Goal: Information Seeking & Learning: Check status

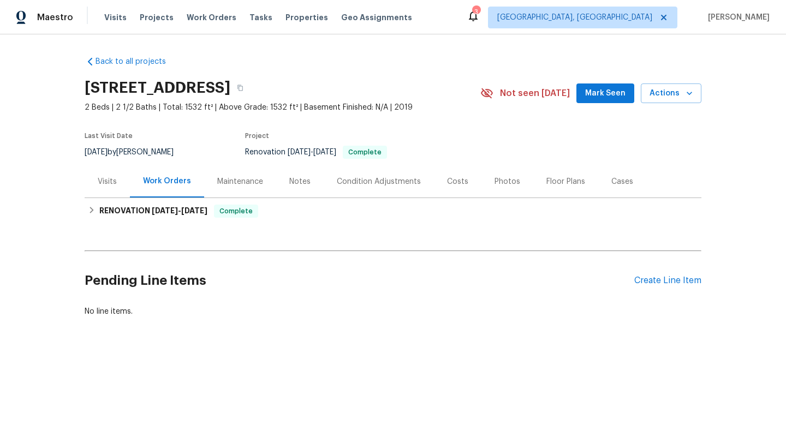
click at [126, 185] on div "Visits" at bounding box center [107, 181] width 45 height 32
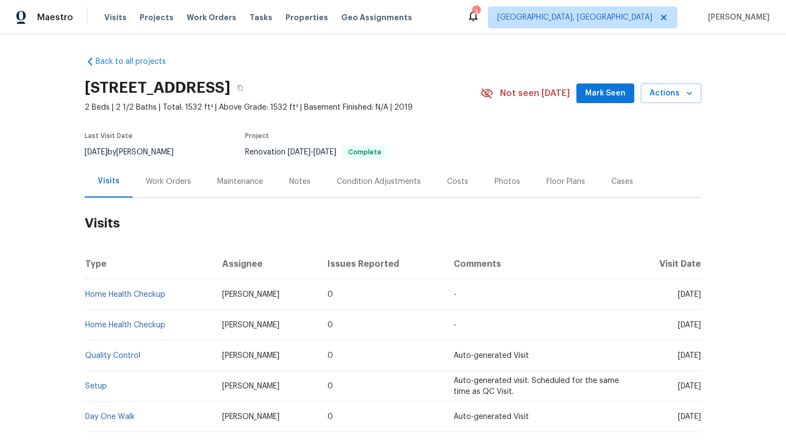
drag, startPoint x: 656, startPoint y: 295, endPoint x: 699, endPoint y: 299, distance: 43.8
click at [699, 299] on td "Tue, Aug 05 2025" at bounding box center [666, 294] width 72 height 31
copy span "Aug 05 2025"
click at [176, 172] on div "Work Orders" at bounding box center [169, 181] width 72 height 32
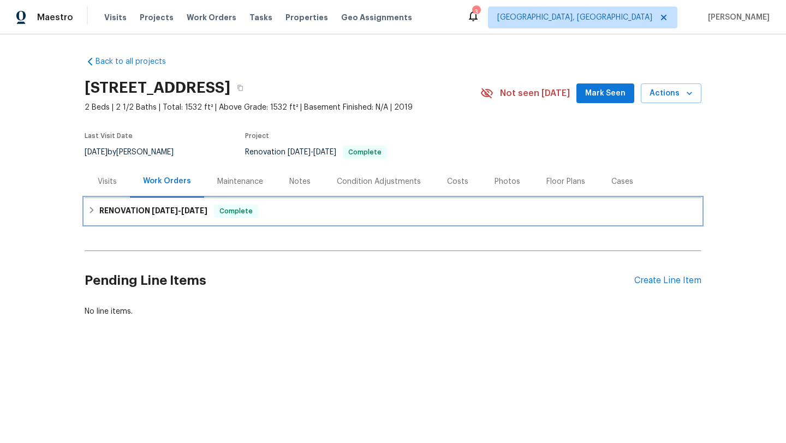
click at [199, 213] on span "3/24/25" at bounding box center [194, 211] width 26 height 8
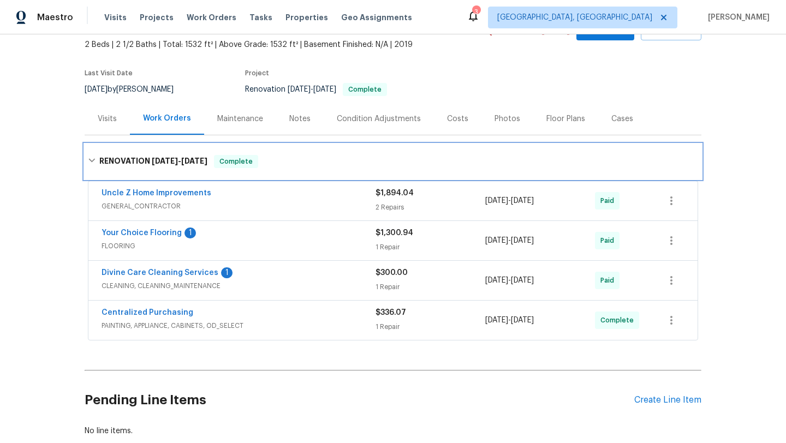
scroll to position [87, 0]
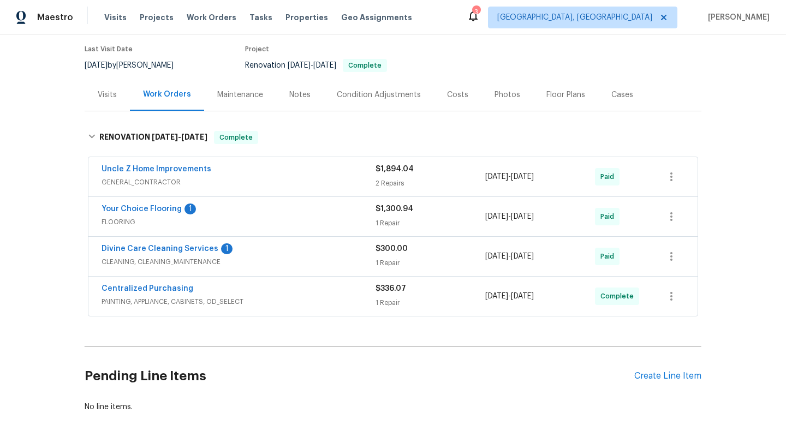
click at [271, 254] on div "Divine Care Cleaning Services 1" at bounding box center [239, 249] width 274 height 13
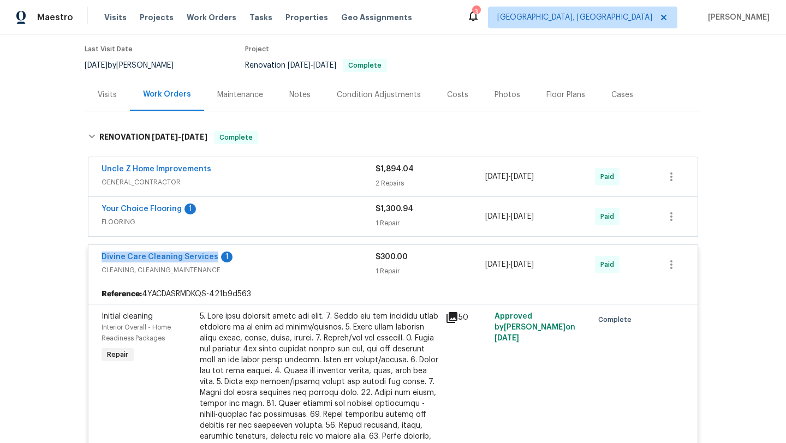
drag, startPoint x: 99, startPoint y: 260, endPoint x: 210, endPoint y: 261, distance: 111.4
click at [210, 261] on div "Divine Care Cleaning Services 1 CLEANING, CLEANING_MAINTENANCE $300.00 1 Repair…" at bounding box center [392, 264] width 609 height 39
copy link "Divine Care Cleaning Services"
drag, startPoint x: 566, startPoint y: 265, endPoint x: 479, endPoint y: 263, distance: 86.8
click at [479, 263] on div "Divine Care Cleaning Services 1 CLEANING, CLEANING_MAINTENANCE $300.00 1 Repair…" at bounding box center [380, 265] width 557 height 26
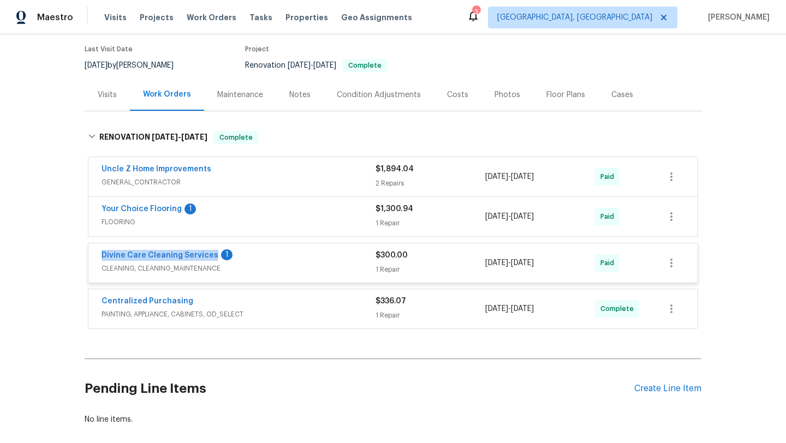
copy div "1 Repair 3/3/2025 - 3/24/2025"
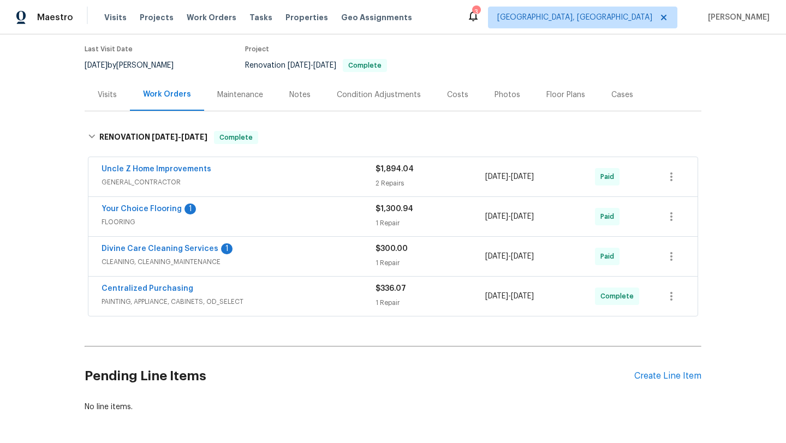
click at [111, 102] on div "Visits" at bounding box center [107, 95] width 45 height 32
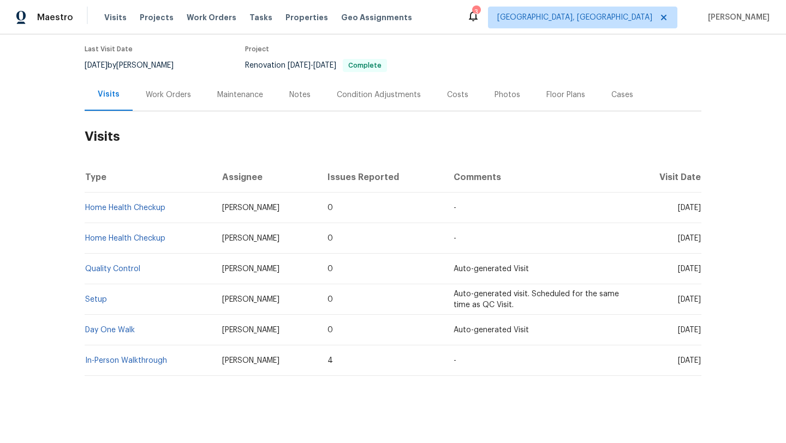
click at [156, 97] on div "Work Orders" at bounding box center [168, 95] width 45 height 11
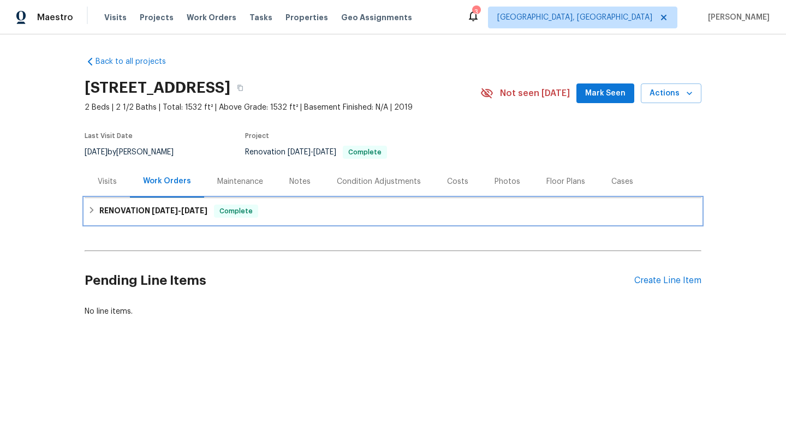
click at [175, 217] on h6 "RENOVATION 3/3/25 - 3/24/25" at bounding box center [153, 211] width 108 height 13
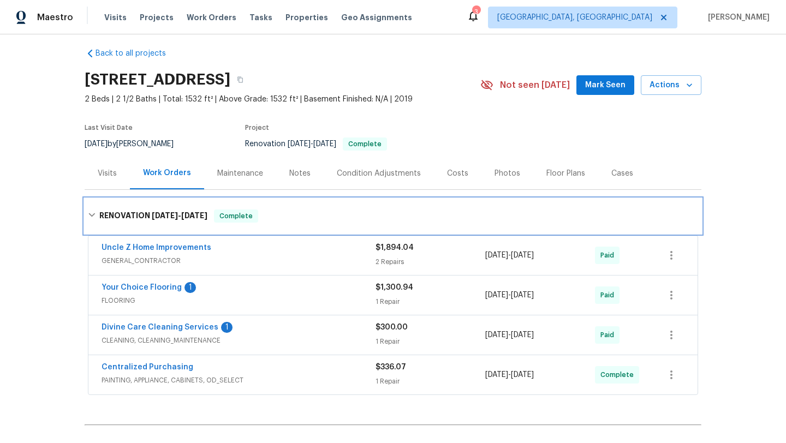
scroll to position [8, 0]
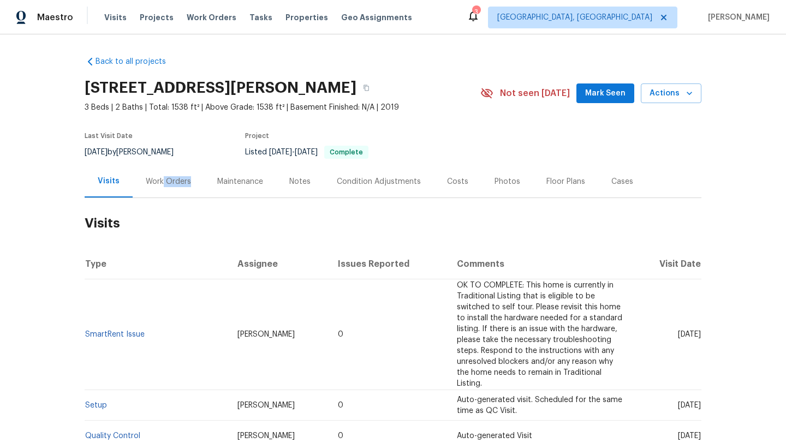
click at [161, 187] on div "Work Orders" at bounding box center [169, 181] width 72 height 32
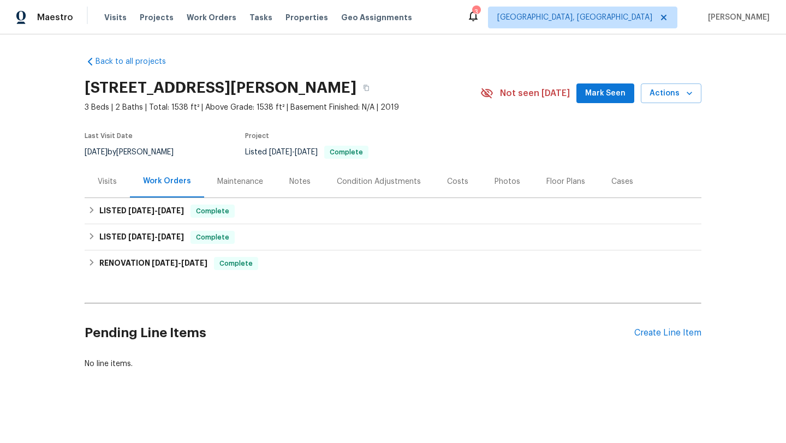
click at [112, 186] on div "Visits" at bounding box center [107, 181] width 19 height 11
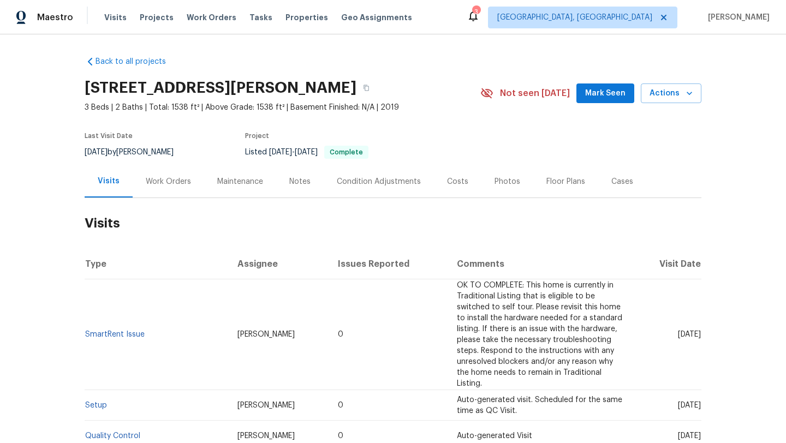
click at [158, 179] on div "Work Orders" at bounding box center [168, 181] width 45 height 11
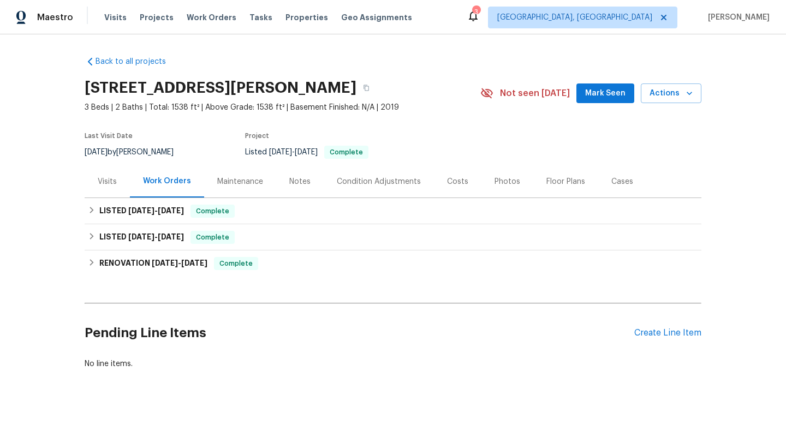
click at [98, 194] on div "Visits" at bounding box center [107, 181] width 45 height 32
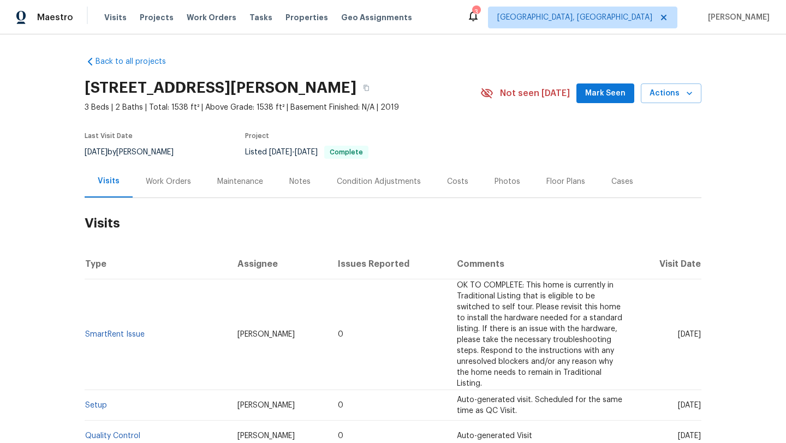
drag, startPoint x: 660, startPoint y: 335, endPoint x: 700, endPoint y: 337, distance: 40.5
click at [700, 337] on span "Thu, Jun 12 2025" at bounding box center [689, 335] width 23 height 8
copy span "Jun 12 2025"
click at [159, 181] on div "Work Orders" at bounding box center [168, 181] width 45 height 11
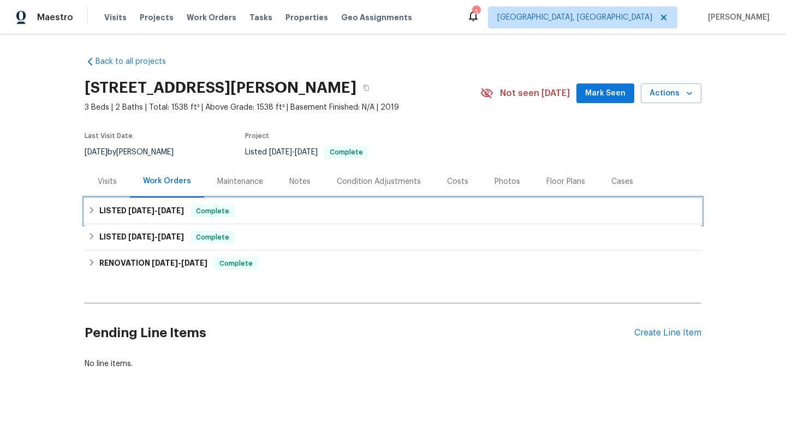
click at [168, 213] on span "6/19/25" at bounding box center [171, 211] width 26 height 8
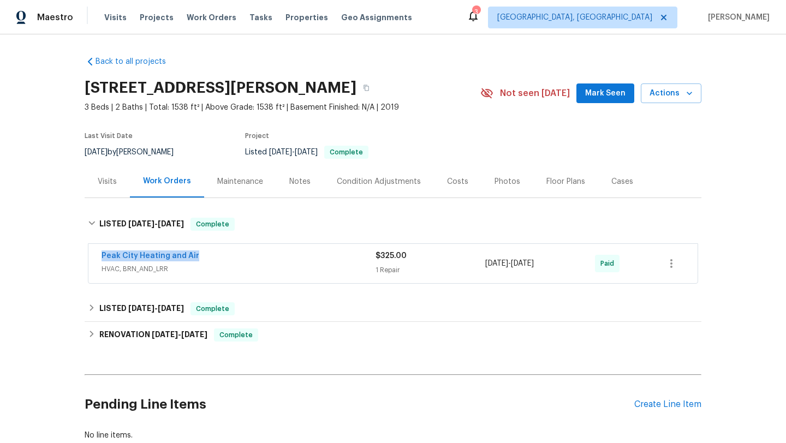
drag, startPoint x: 204, startPoint y: 259, endPoint x: 97, endPoint y: 259, distance: 107.0
click at [97, 259] on div "Peak City Heating and Air HVAC, BRN_AND_LRR $325.00 1 Repair 6/12/2025 - 6/19/2…" at bounding box center [392, 263] width 609 height 39
copy link "Peak City Heating and Air"
drag, startPoint x: 564, startPoint y: 267, endPoint x: 483, endPoint y: 267, distance: 81.3
click at [483, 266] on div "Peak City Heating and Air HVAC, BRN_AND_LRR $325.00 1 Repair 6/12/2025 - 6/19/2…" at bounding box center [380, 264] width 557 height 26
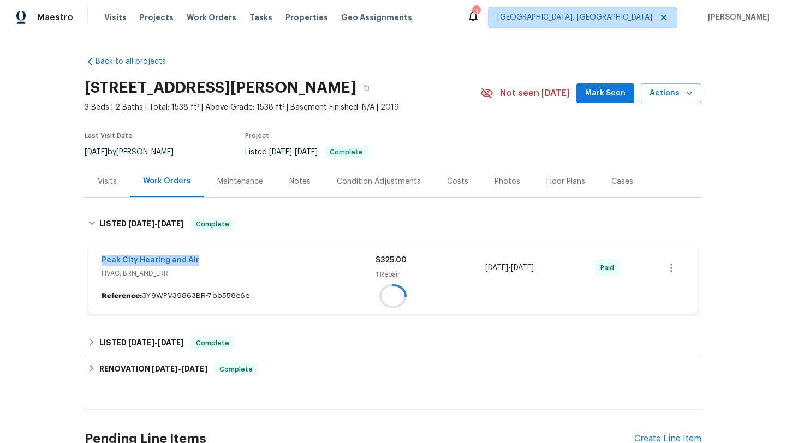
copy div "6/12/2025 - 6/19/2025"
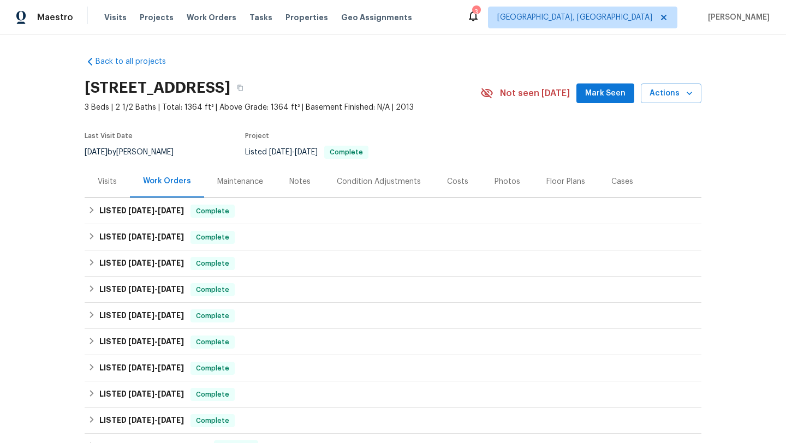
click at [109, 186] on div "Visits" at bounding box center [107, 181] width 19 height 11
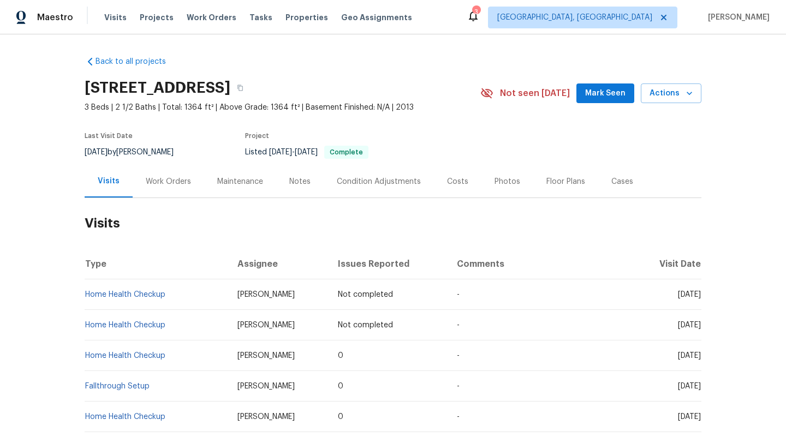
drag, startPoint x: 657, startPoint y: 359, endPoint x: 698, endPoint y: 360, distance: 41.0
click at [699, 360] on td "Tue, Aug 12 2025" at bounding box center [667, 356] width 68 height 31
copy span "Aug 12 2025"
click at [174, 180] on div "Work Orders" at bounding box center [168, 181] width 45 height 11
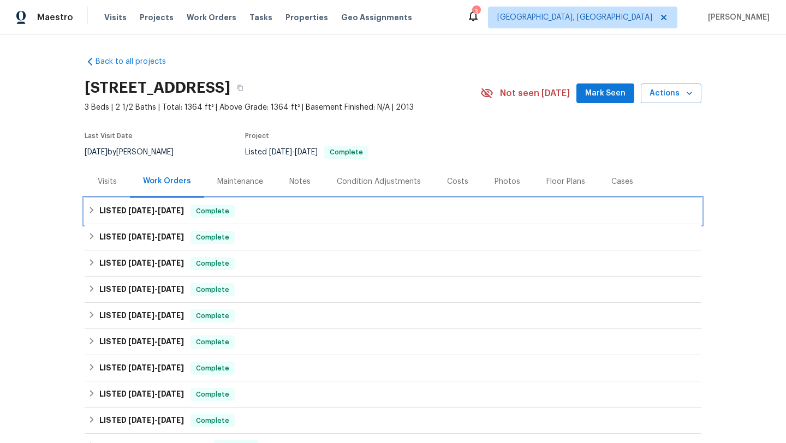
click at [182, 218] on div "LISTED 8/2/25 - 8/6/25 Complete" at bounding box center [393, 211] width 617 height 26
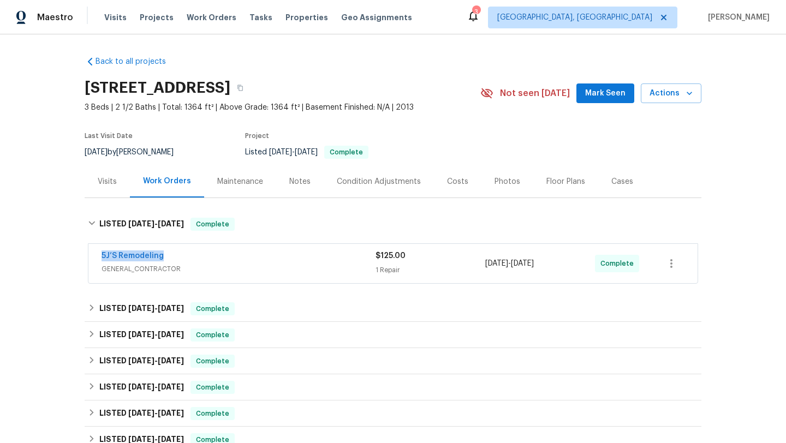
drag, startPoint x: 179, startPoint y: 257, endPoint x: 81, endPoint y: 255, distance: 98.3
click at [81, 255] on div "Back to all projects 1734 Brookside Lay Cir, Norcross, GA 30093 3 Beds | 2 1/2 …" at bounding box center [393, 238] width 786 height 409
copy link "5J’S Remodeling"
drag, startPoint x: 560, startPoint y: 266, endPoint x: 480, endPoint y: 264, distance: 79.2
click at [480, 264] on div "5J’S Remodeling GENERAL_CONTRACTOR $125.00 1 Repair 8/4/2025 - 8/6/2025 Complete" at bounding box center [380, 264] width 557 height 26
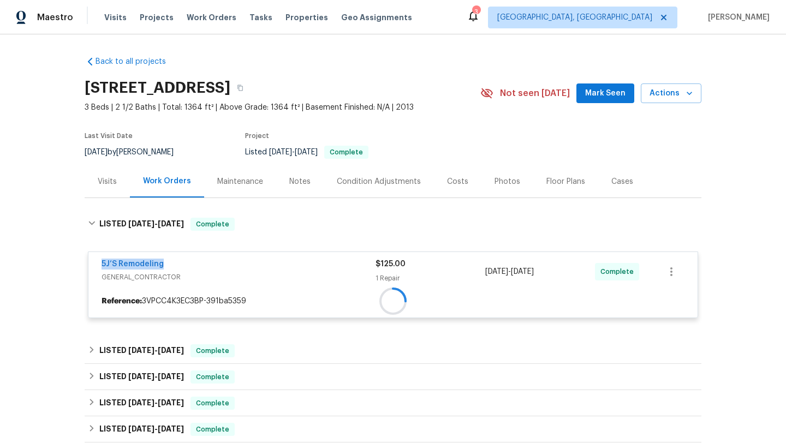
copy div "1 Repair 8/4/2025 - 8/6/2025"
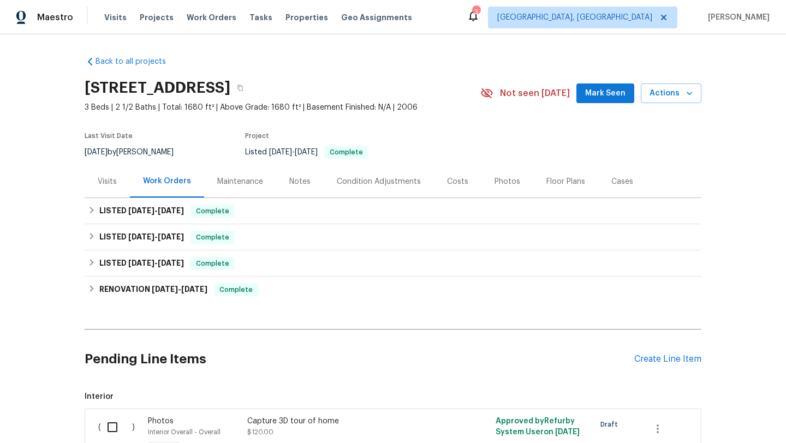
click at [114, 180] on div "Visits" at bounding box center [107, 181] width 19 height 11
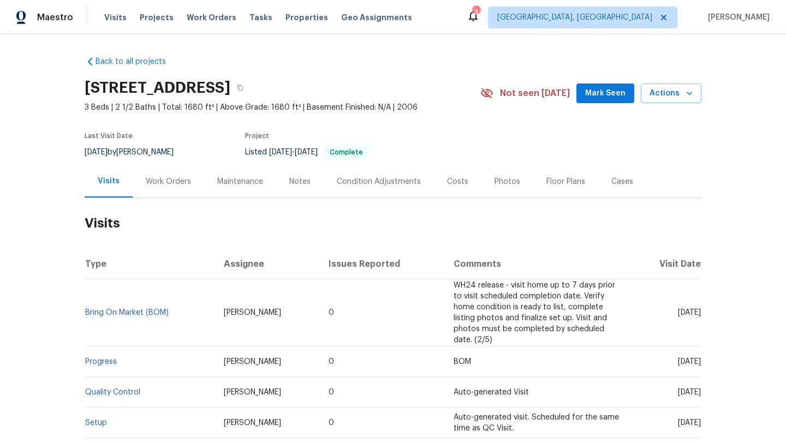
drag, startPoint x: 657, startPoint y: 308, endPoint x: 700, endPoint y: 312, distance: 43.2
click at [700, 312] on td "[DATE]" at bounding box center [666, 312] width 72 height 67
copy span "[DATE]"
click at [172, 181] on div "Work Orders" at bounding box center [168, 181] width 45 height 11
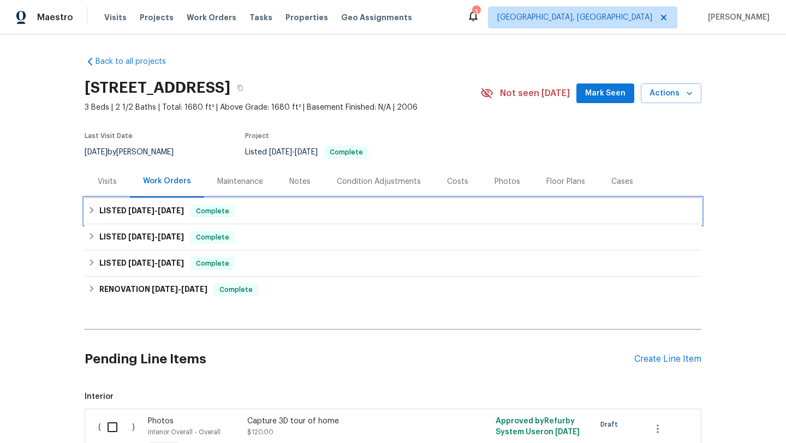
click at [184, 217] on h6 "LISTED [DATE] - [DATE]" at bounding box center [141, 211] width 85 height 13
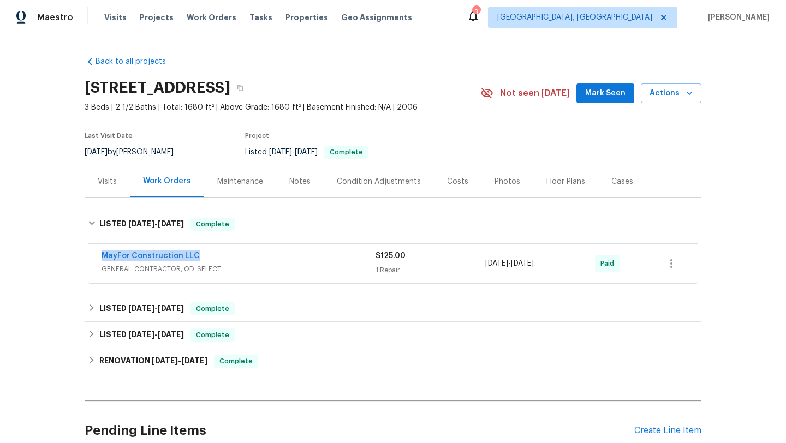
drag, startPoint x: 203, startPoint y: 255, endPoint x: 87, endPoint y: 255, distance: 115.2
click at [88, 255] on div "MayFor Construction LLC GENERAL_CONTRACTOR, OD_SELECT $125.00 1 Repair [DATE] -…" at bounding box center [393, 263] width 610 height 40
copy link "MayFor Construction LLC"
drag, startPoint x: 569, startPoint y: 266, endPoint x: 469, endPoint y: 266, distance: 99.3
click at [469, 266] on div "MayFor Construction LLC GENERAL_CONTRACTOR, OD_SELECT $125.00 1 Repair [DATE] -…" at bounding box center [380, 264] width 557 height 26
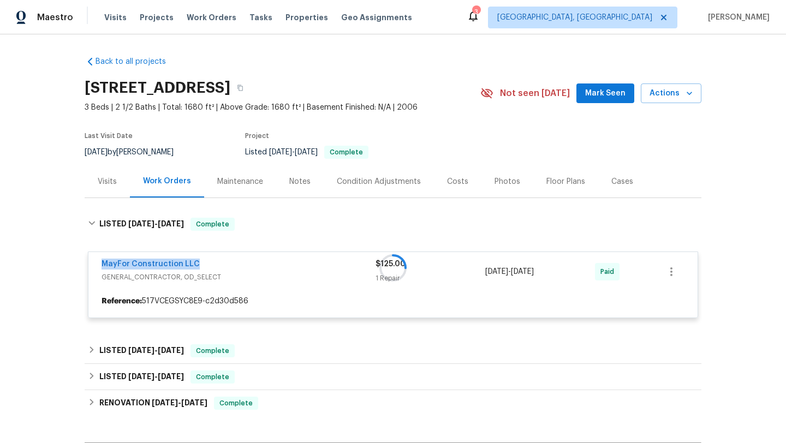
copy div "[DATE] - [DATE]"
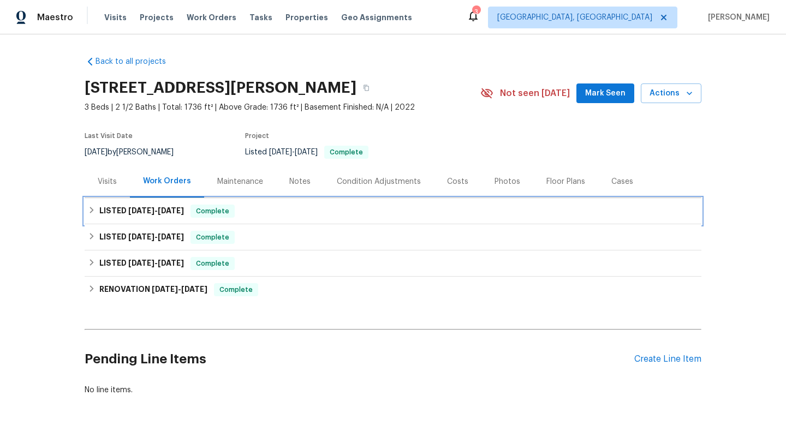
click at [110, 198] on div "LISTED [DATE] - [DATE] Complete" at bounding box center [393, 211] width 617 height 26
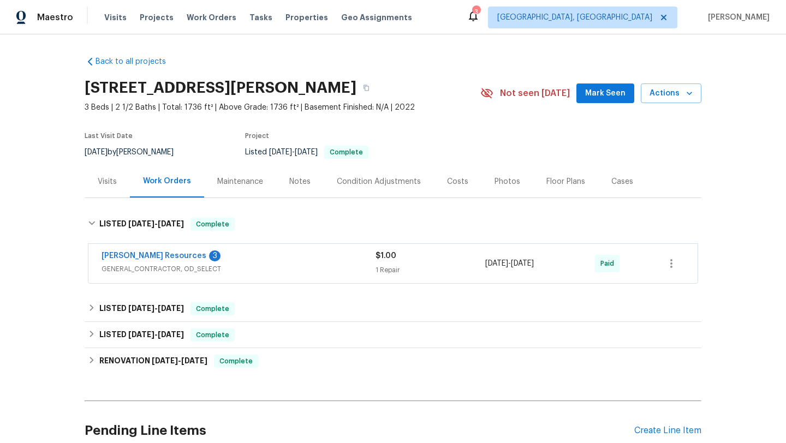
click at [110, 190] on div "Visits" at bounding box center [107, 181] width 45 height 32
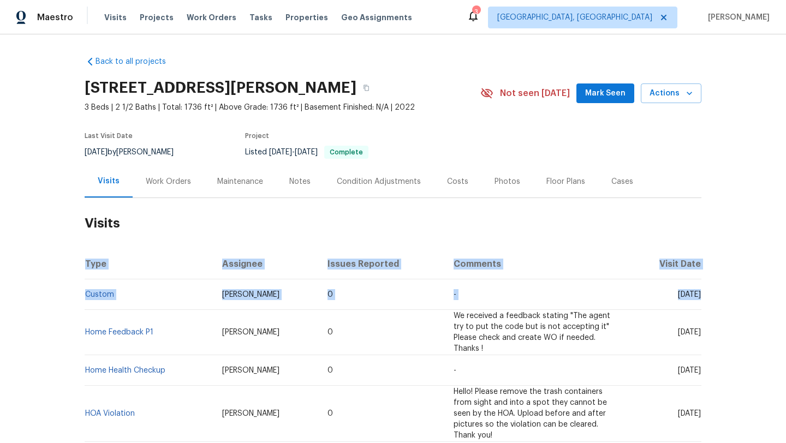
drag, startPoint x: 658, startPoint y: 295, endPoint x: 701, endPoint y: 295, distance: 43.1
click at [701, 295] on div "Back to all projects [STREET_ADDRESS][PERSON_NAME] 3 Beds | 2 1/2 Baths | Total…" at bounding box center [393, 238] width 786 height 409
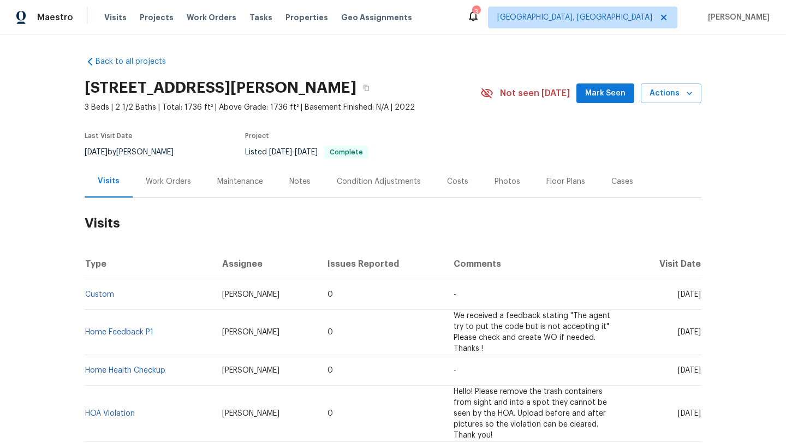
click at [660, 307] on td "[DATE]" at bounding box center [666, 294] width 72 height 31
drag, startPoint x: 658, startPoint y: 296, endPoint x: 699, endPoint y: 296, distance: 40.9
click at [699, 297] on span "[DATE]" at bounding box center [689, 295] width 23 height 8
copy span "[DATE]"
click at [182, 180] on div "Work Orders" at bounding box center [168, 181] width 45 height 11
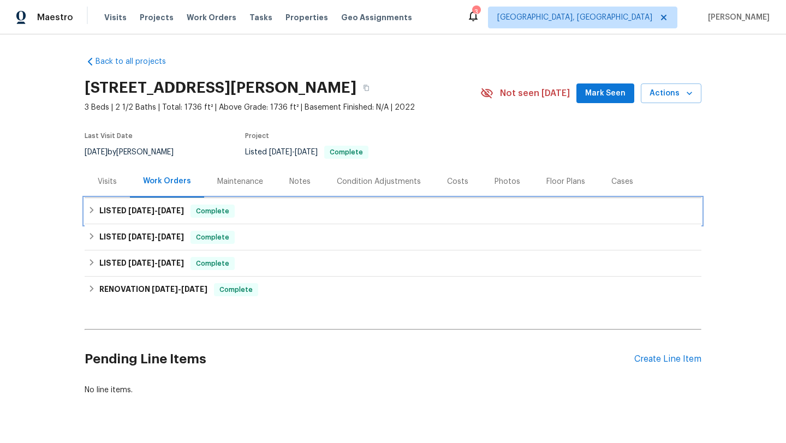
click at [212, 211] on span "Complete" at bounding box center [213, 211] width 42 height 11
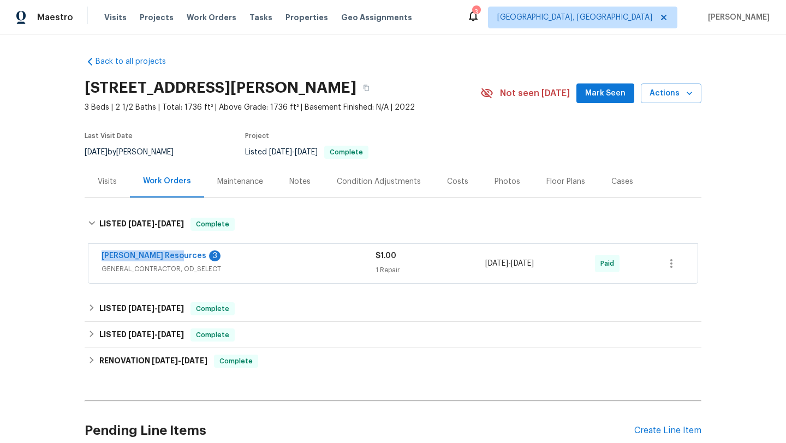
drag, startPoint x: 98, startPoint y: 257, endPoint x: 178, endPoint y: 260, distance: 79.8
click at [178, 260] on div "[PERSON_NAME] Resources 3 GENERAL_CONTRACTOR, OD_SELECT $1.00 1 Repair [DATE] -…" at bounding box center [392, 263] width 609 height 39
copy link "[PERSON_NAME] Resources"
drag, startPoint x: 543, startPoint y: 263, endPoint x: 470, endPoint y: 263, distance: 72.6
click at [470, 263] on div "[PERSON_NAME] Resources 3 GENERAL_CONTRACTOR, OD_SELECT $1.00 1 Repair [DATE] -…" at bounding box center [380, 264] width 557 height 26
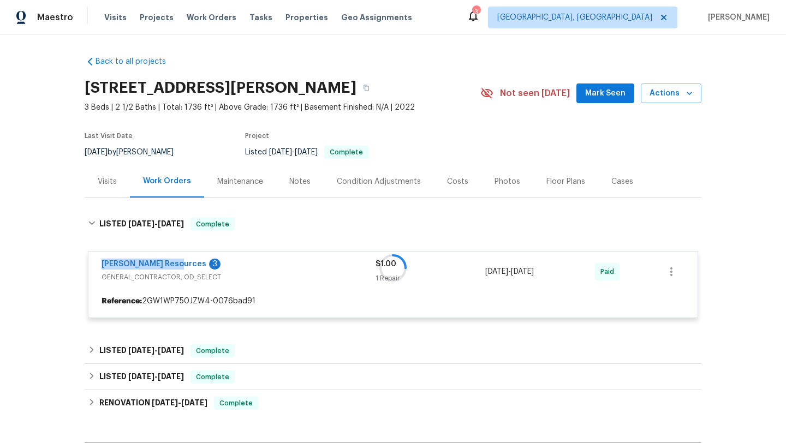
copy div "1 Repair [DATE] - [DATE]"
